Goal: Obtain resource: Download file/media

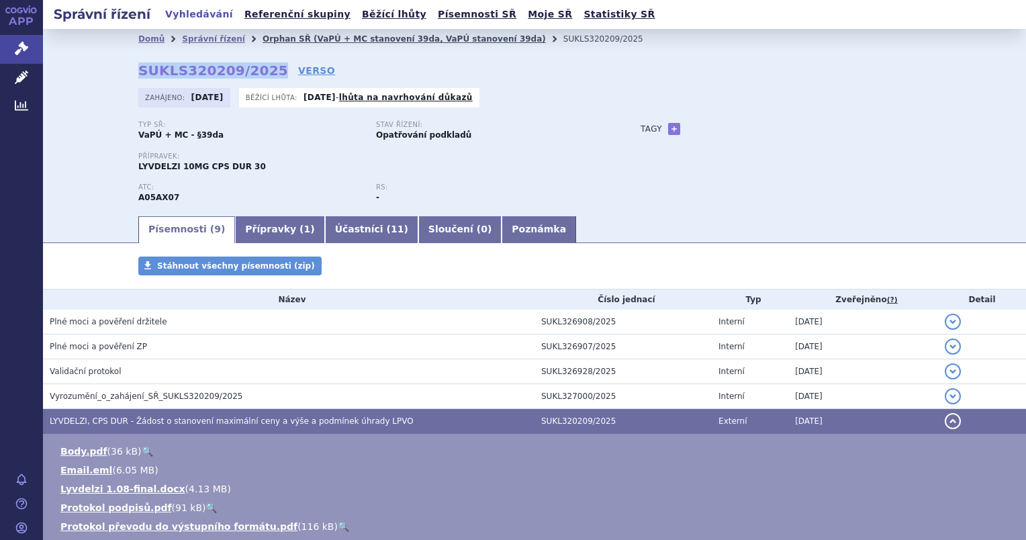
click at [306, 41] on link "Orphan SŘ (VaPÚ + MC stanovení 39da, VaPÚ stanovení 39da)" at bounding box center [404, 38] width 283 height 9
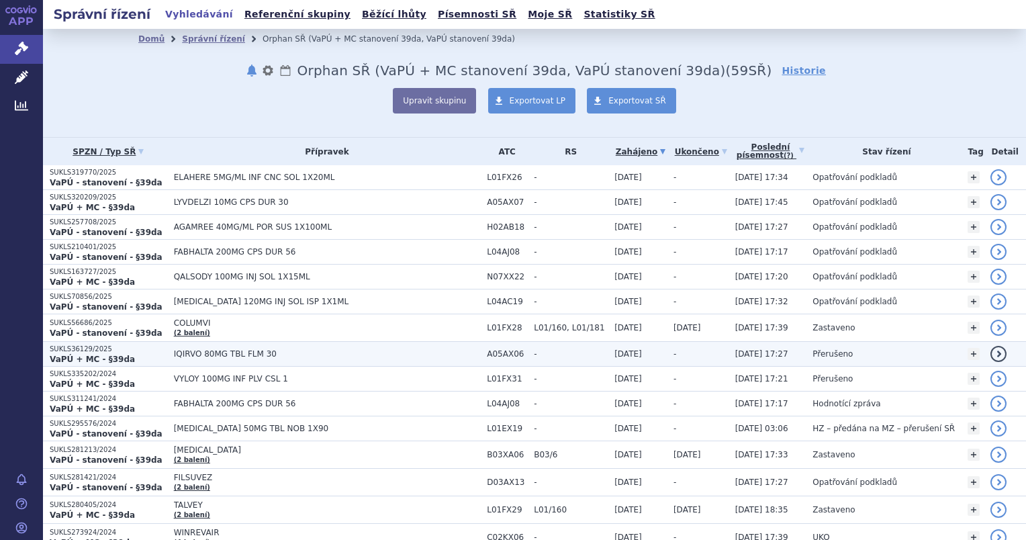
click at [232, 349] on span "IQIRVO 80MG TBL FLM 30" at bounding box center [327, 353] width 307 height 9
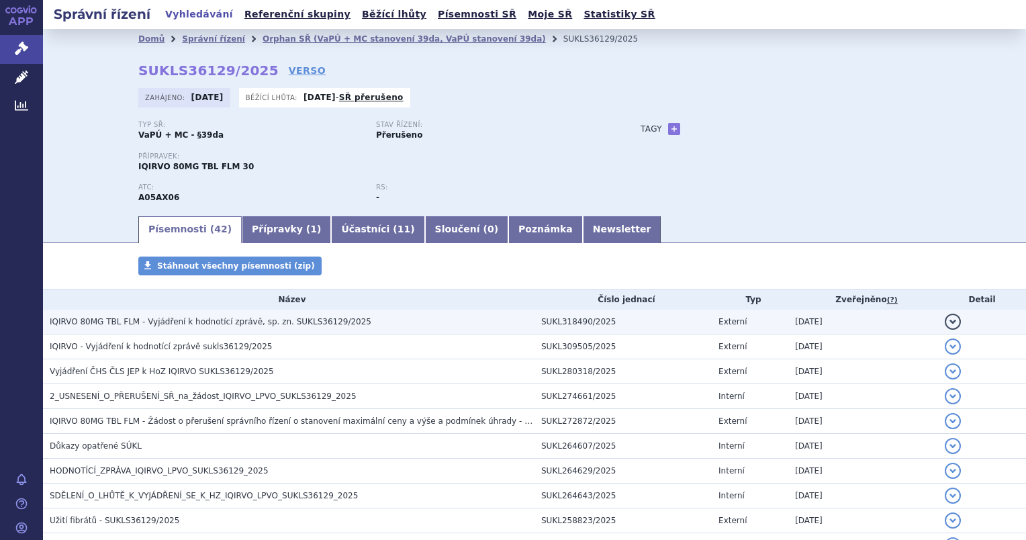
click at [217, 319] on span "IQIRVO 80MG TBL FLM - Vyjádření k hodnotící zprávě, sp. zn. SUKLS36129/2025" at bounding box center [211, 321] width 322 height 9
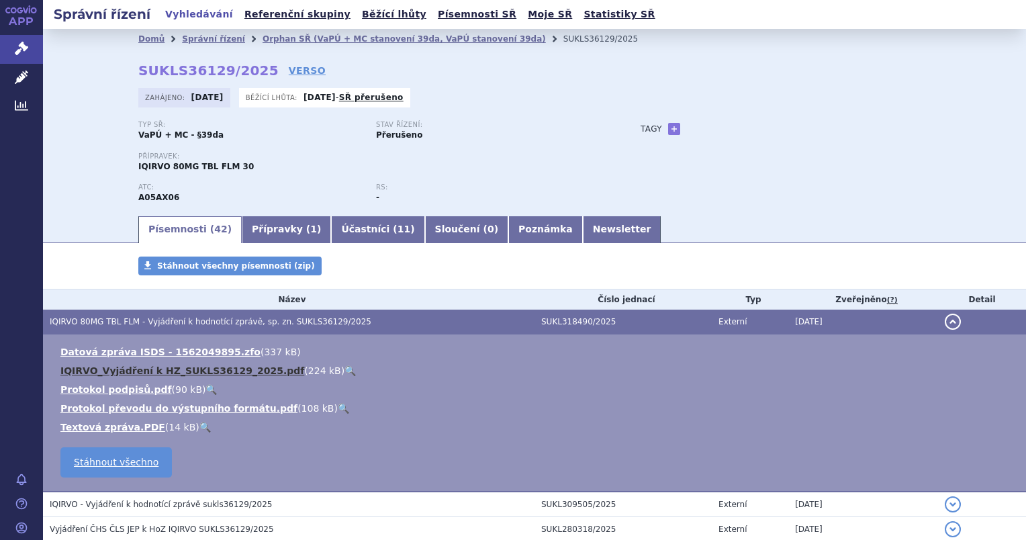
click at [121, 369] on link "IQIRVO_Vyjádření k HZ_SUKLS36129_2025.pdf" at bounding box center [182, 370] width 244 height 11
click at [322, 44] on link "Orphan SŘ (VaPÚ + MC stanovení 39da, VaPÚ stanovení 39da)" at bounding box center [404, 38] width 283 height 9
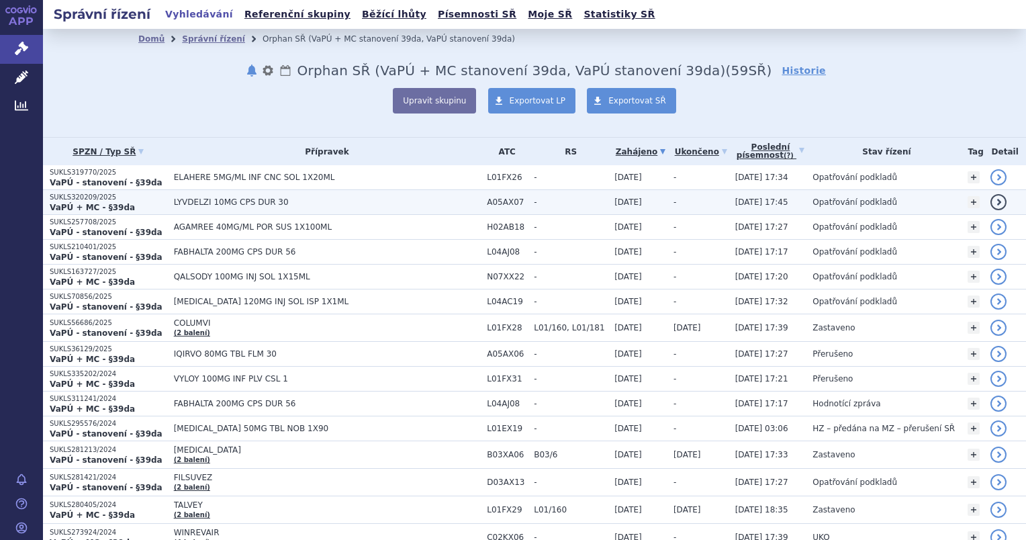
click at [212, 199] on span "LYVDELZI 10MG CPS DUR 30" at bounding box center [327, 201] width 307 height 9
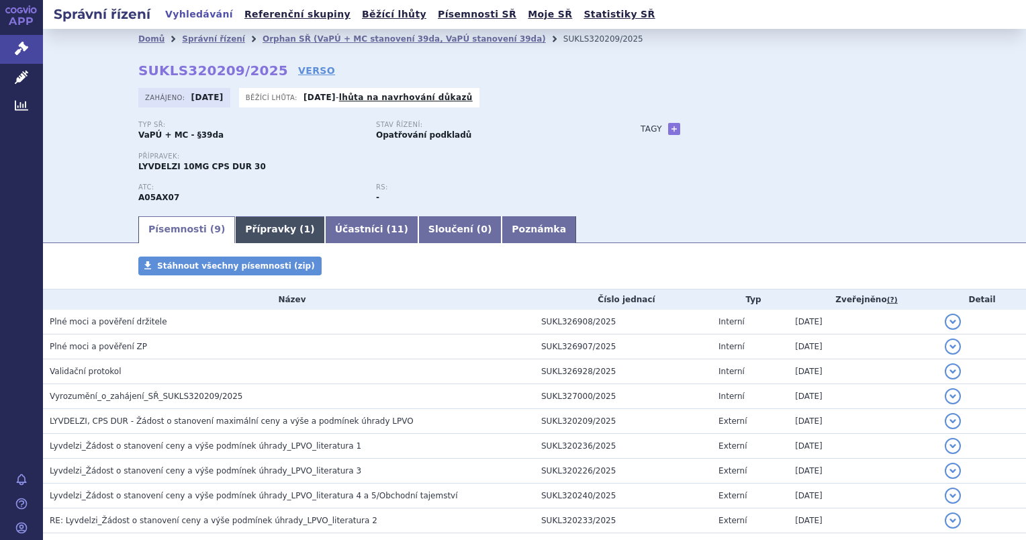
click at [244, 231] on link "Přípravky ( 1 )" at bounding box center [279, 229] width 89 height 27
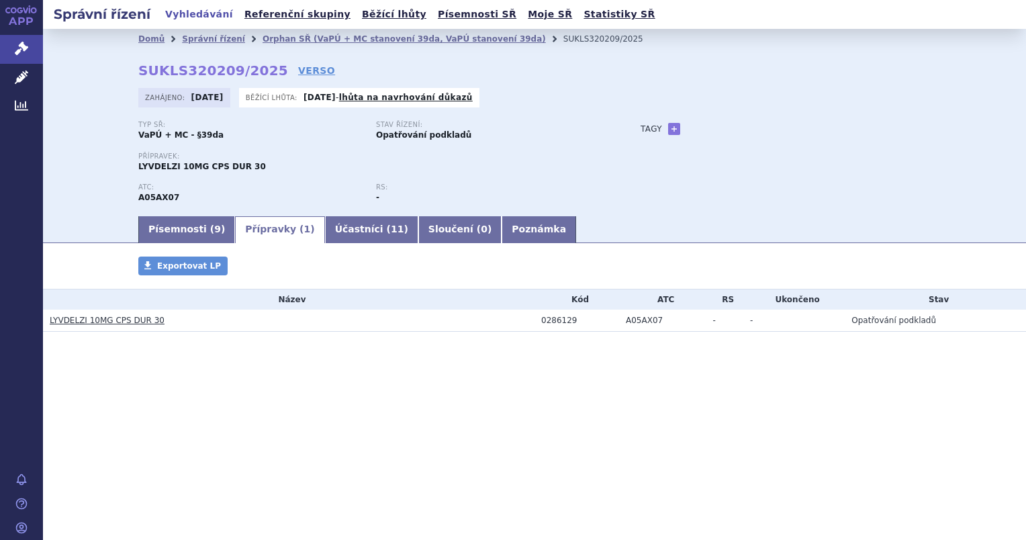
click at [532, 320] on h3 "LYVDELZI 10MG CPS DUR 30" at bounding box center [292, 320] width 485 height 13
click at [564, 322] on div "0286129" at bounding box center [580, 320] width 78 height 9
click at [557, 322] on div "0286129" at bounding box center [580, 320] width 78 height 9
click at [75, 320] on link "LYVDELZI 10MG CPS DUR 30" at bounding box center [107, 320] width 115 height 9
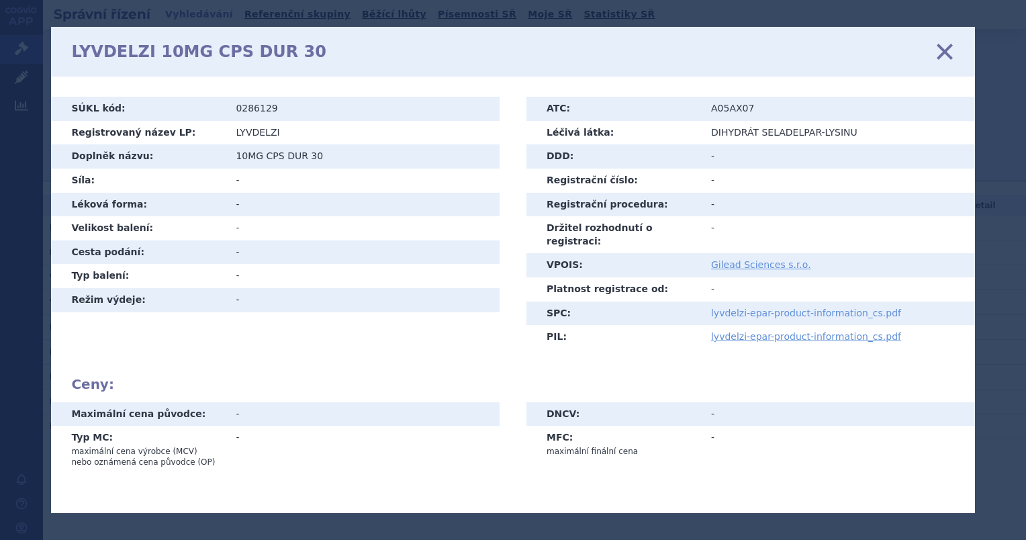
click at [786, 308] on link "lyvdelzi-epar-product-information_cs.pdf" at bounding box center [806, 313] width 190 height 11
